Goal: Navigation & Orientation: Find specific page/section

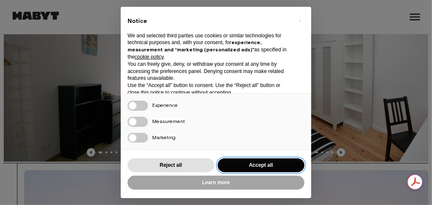
click at [259, 168] on button "Accept all" at bounding box center [261, 166] width 87 height 14
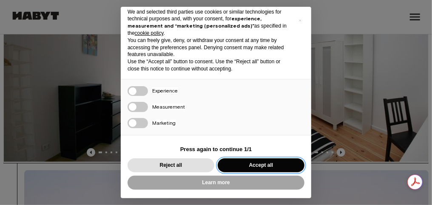
click at [272, 164] on button "Accept all" at bounding box center [261, 166] width 87 height 14
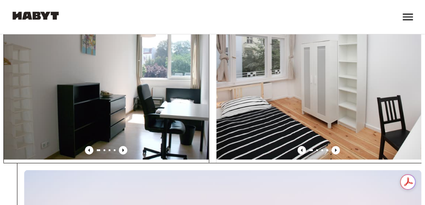
scroll to position [42, 0]
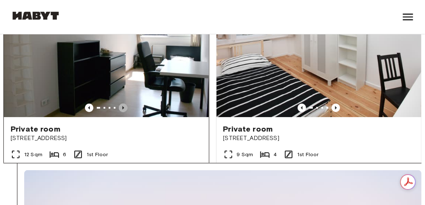
click at [119, 104] on icon "Previous image" at bounding box center [123, 108] width 8 height 8
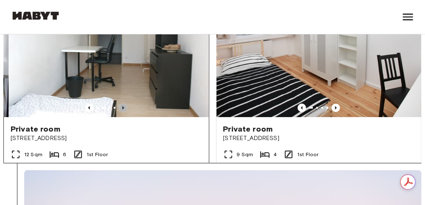
click at [123, 106] on icon "Previous image" at bounding box center [124, 107] width 2 height 3
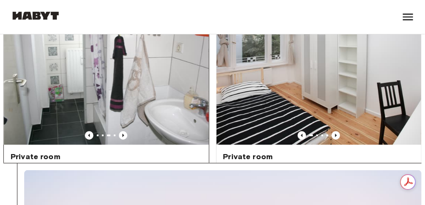
scroll to position [0, 0]
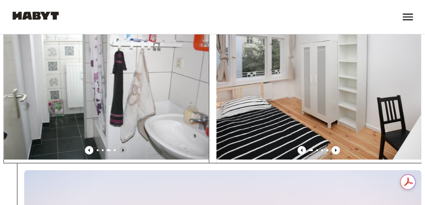
click at [119, 146] on icon "Previous image" at bounding box center [123, 150] width 8 height 8
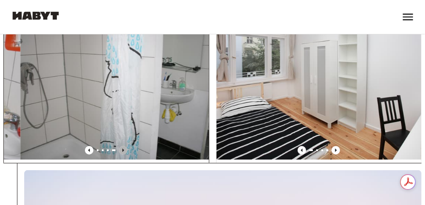
click at [120, 146] on icon "Previous image" at bounding box center [123, 150] width 8 height 8
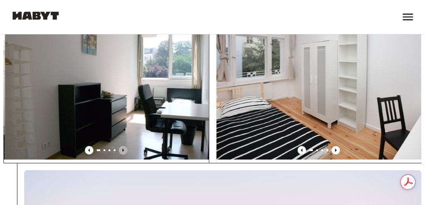
click at [120, 146] on icon "Previous image" at bounding box center [123, 150] width 8 height 8
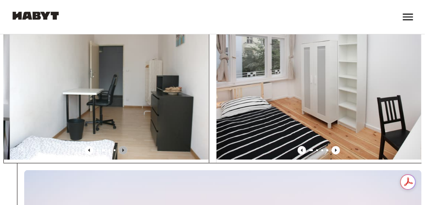
click at [120, 146] on icon "Previous image" at bounding box center [123, 150] width 8 height 8
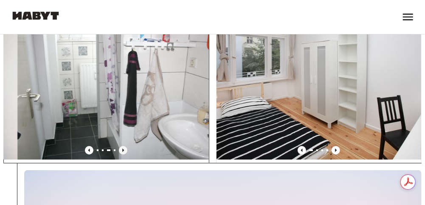
click at [120, 146] on icon "Previous image" at bounding box center [123, 150] width 8 height 8
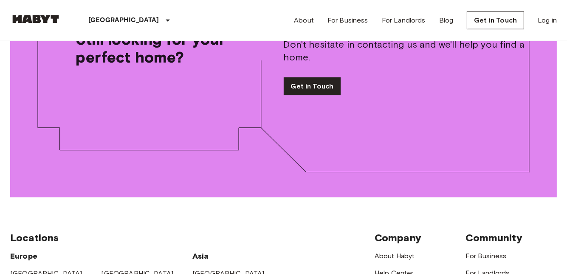
scroll to position [1084, 0]
